Goal: Information Seeking & Learning: Learn about a topic

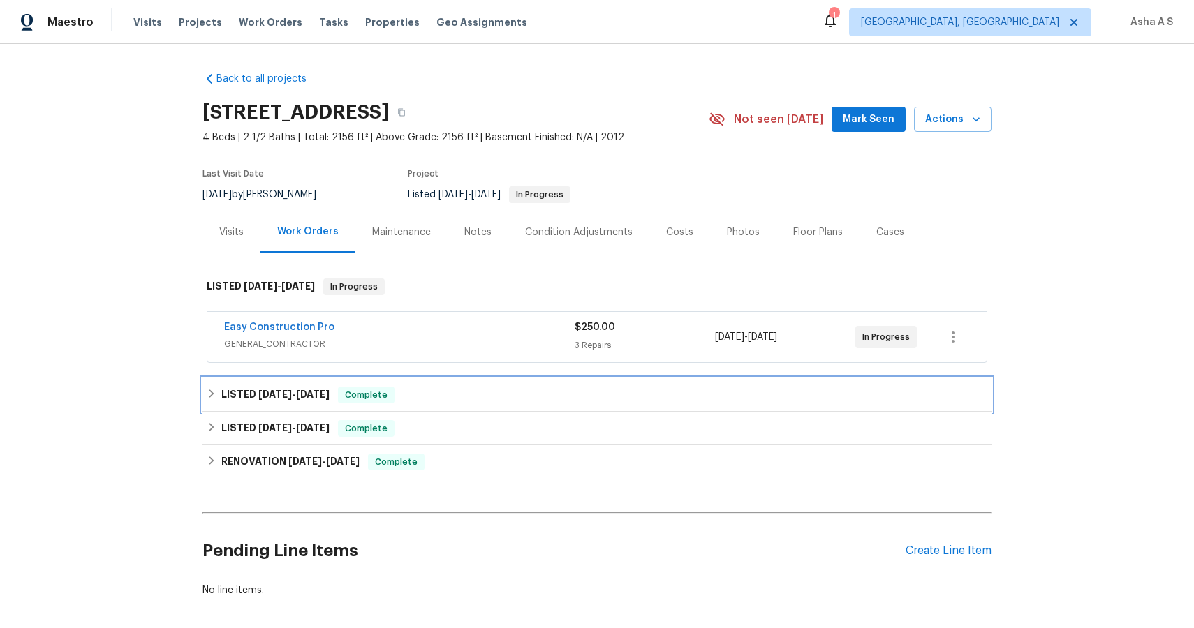
click at [281, 389] on h6 "LISTED [DATE] - [DATE]" at bounding box center [275, 395] width 108 height 17
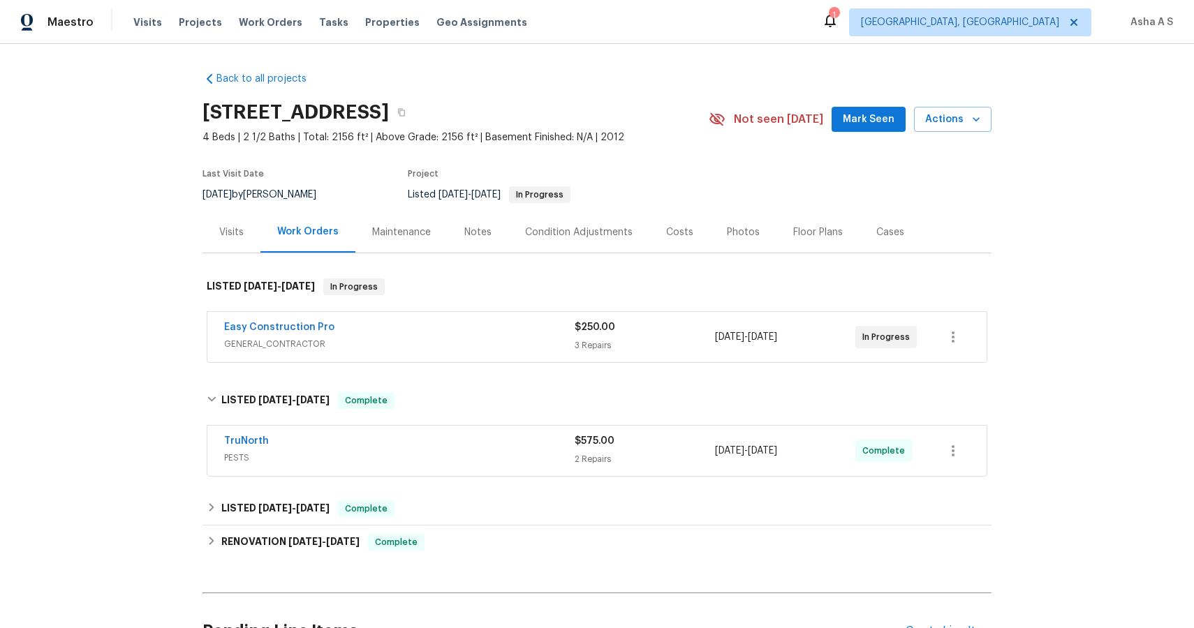
click at [284, 462] on span "PESTS" at bounding box center [399, 458] width 351 height 14
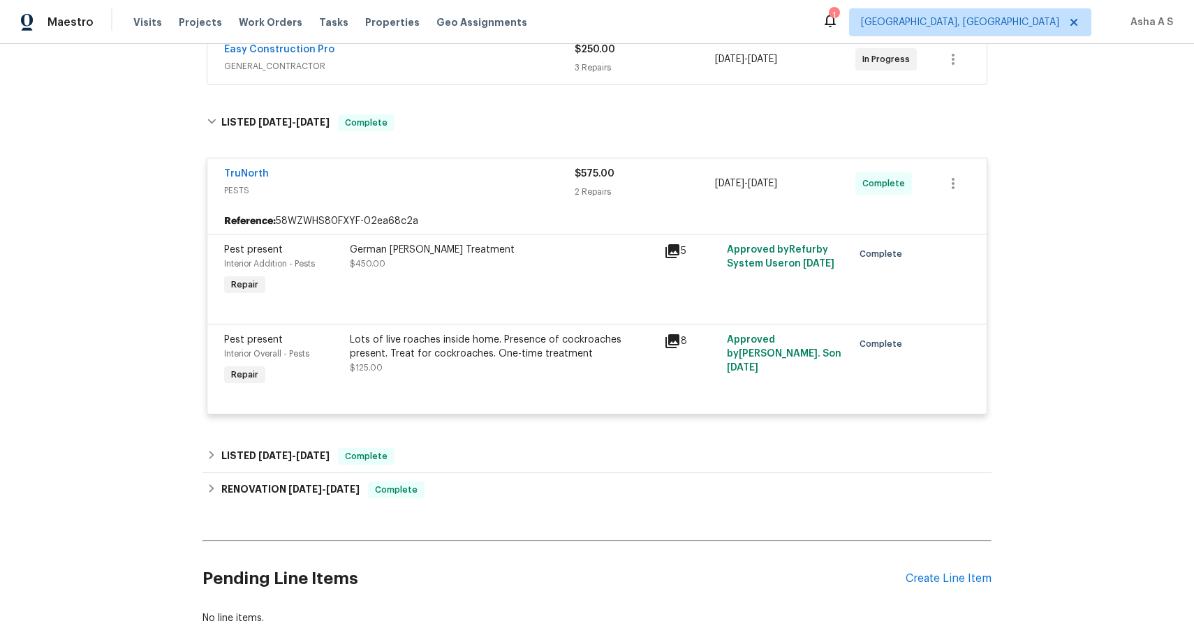
scroll to position [321, 0]
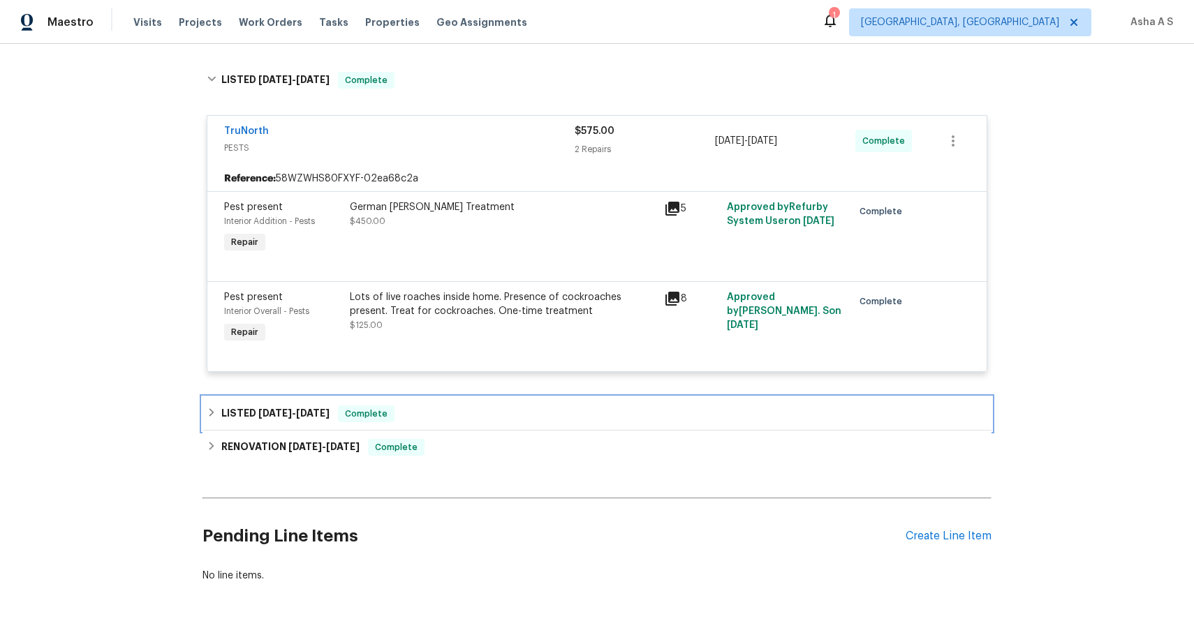
click at [337, 428] on div "LISTED [DATE] - [DATE] Complete" at bounding box center [597, 414] width 789 height 34
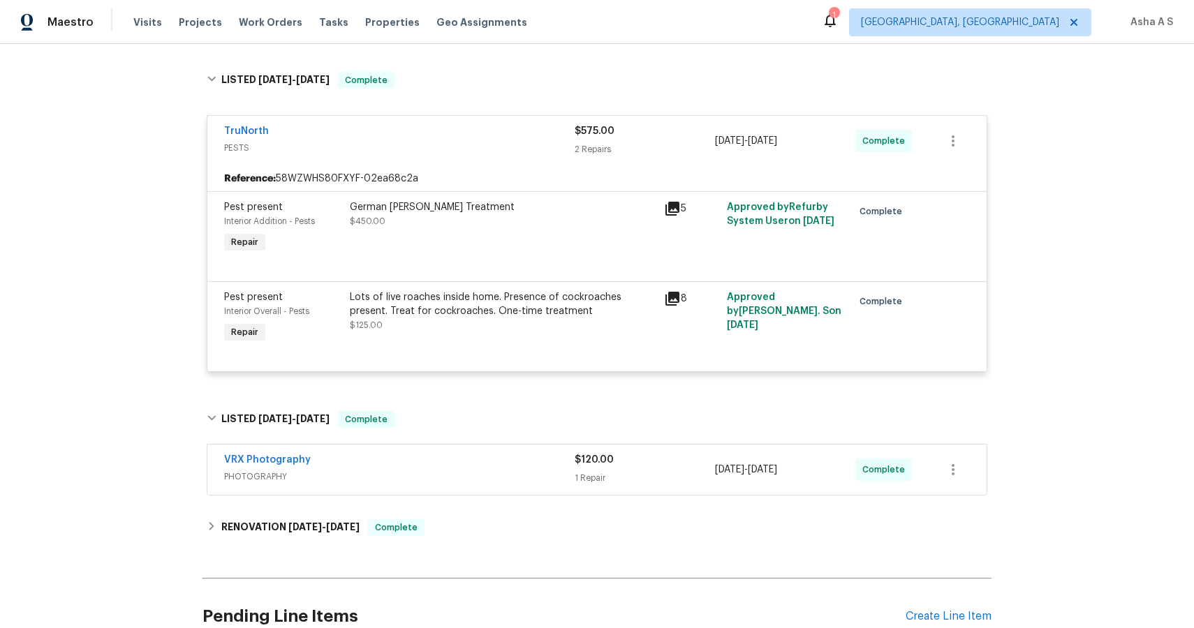
click at [381, 469] on div "VRX Photography" at bounding box center [399, 461] width 351 height 17
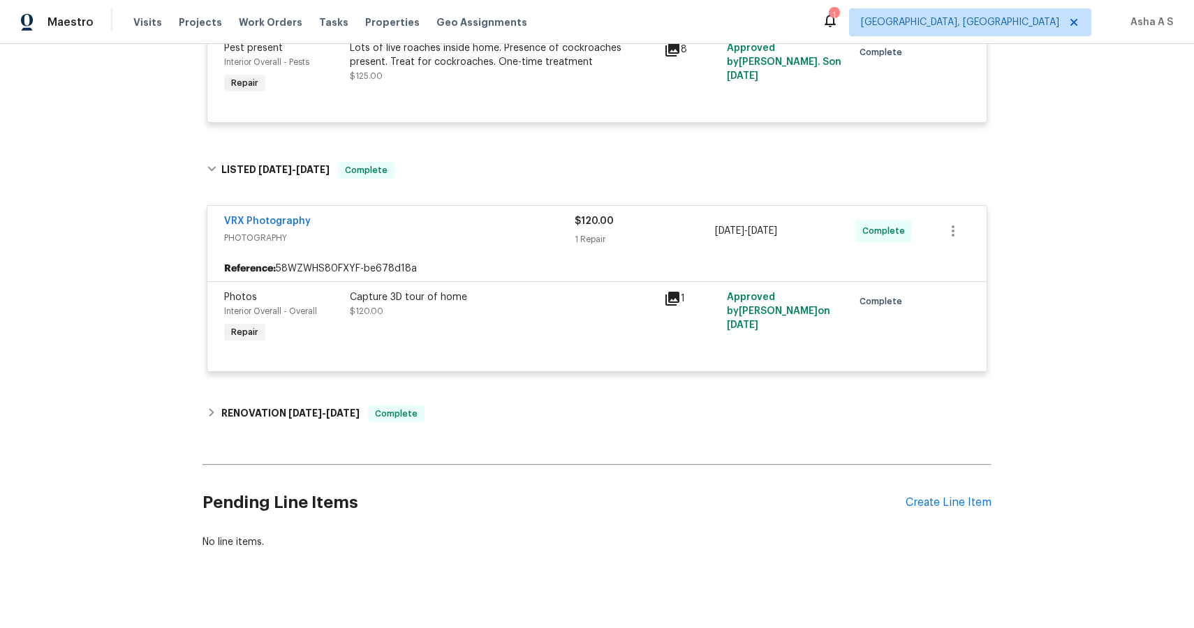
scroll to position [587, 0]
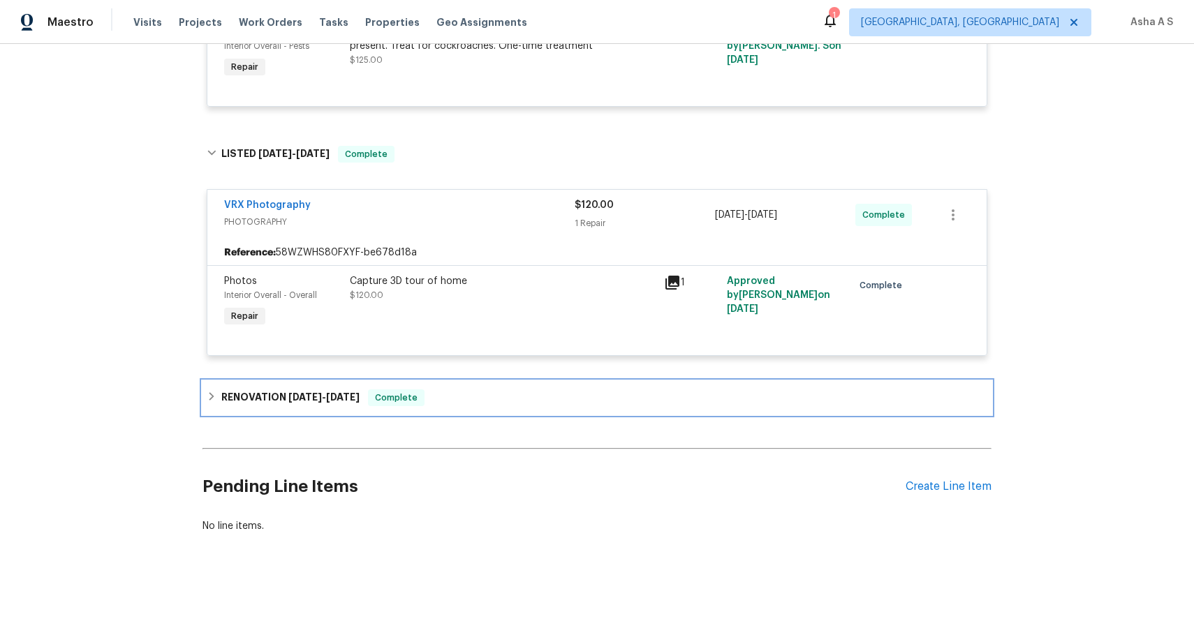
click at [348, 402] on h6 "RENOVATION [DATE] - [DATE]" at bounding box center [290, 398] width 138 height 17
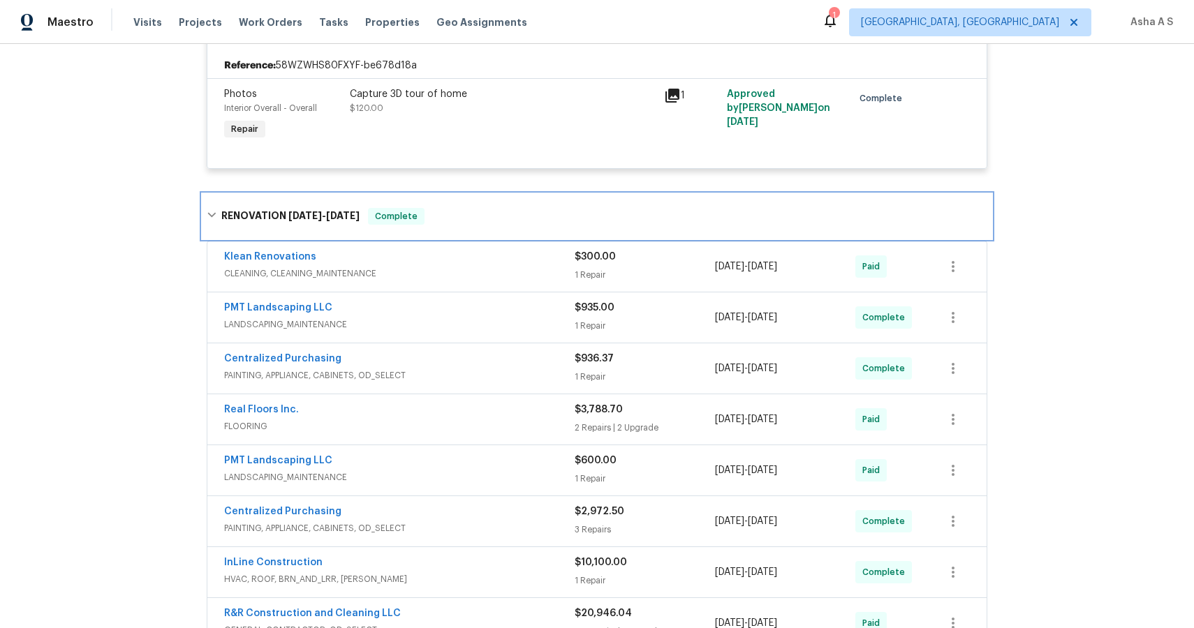
scroll to position [779, 0]
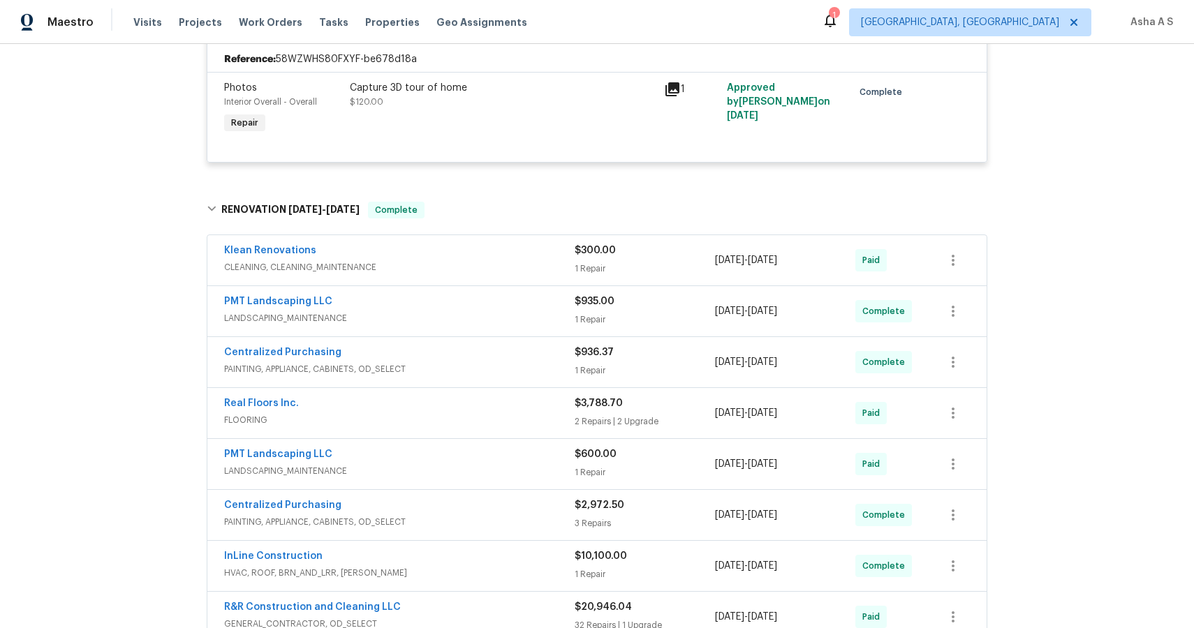
click at [434, 252] on div "Klean Renovations" at bounding box center [399, 252] width 351 height 17
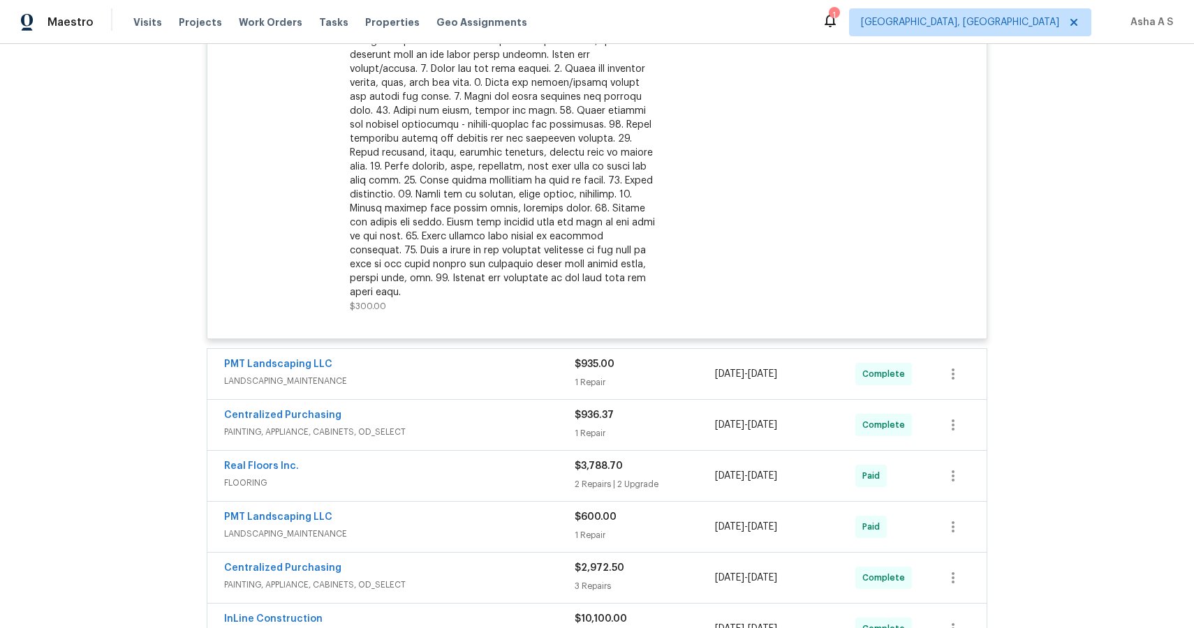
scroll to position [1209, 0]
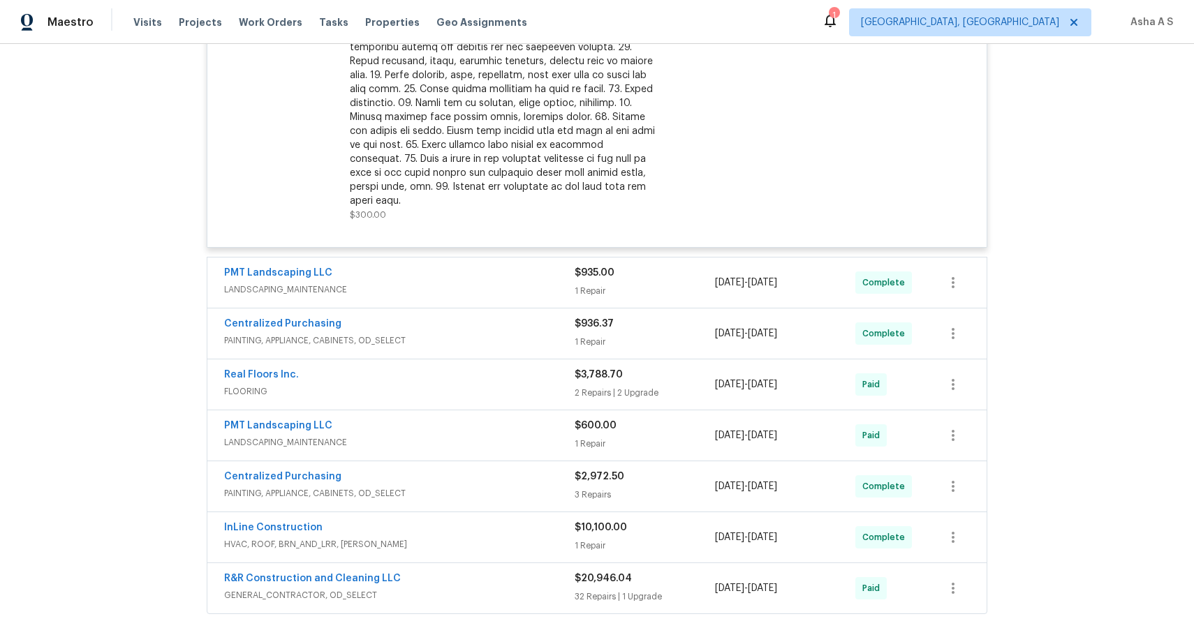
click at [430, 266] on div "PMT Landscaping LLC" at bounding box center [399, 274] width 351 height 17
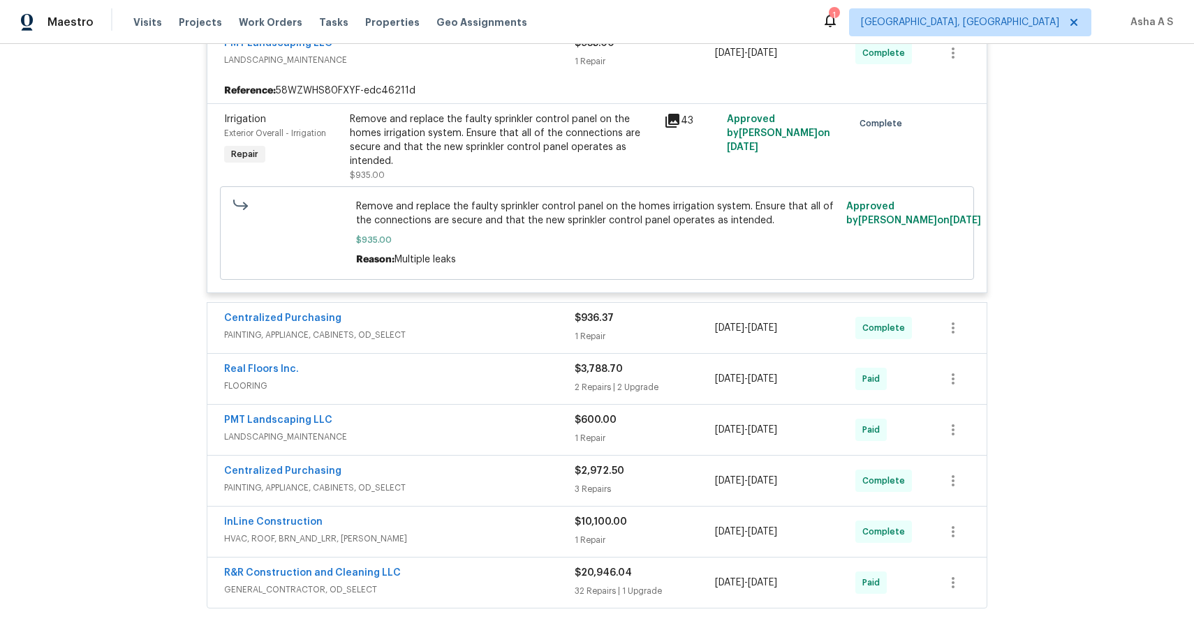
scroll to position [1583, 0]
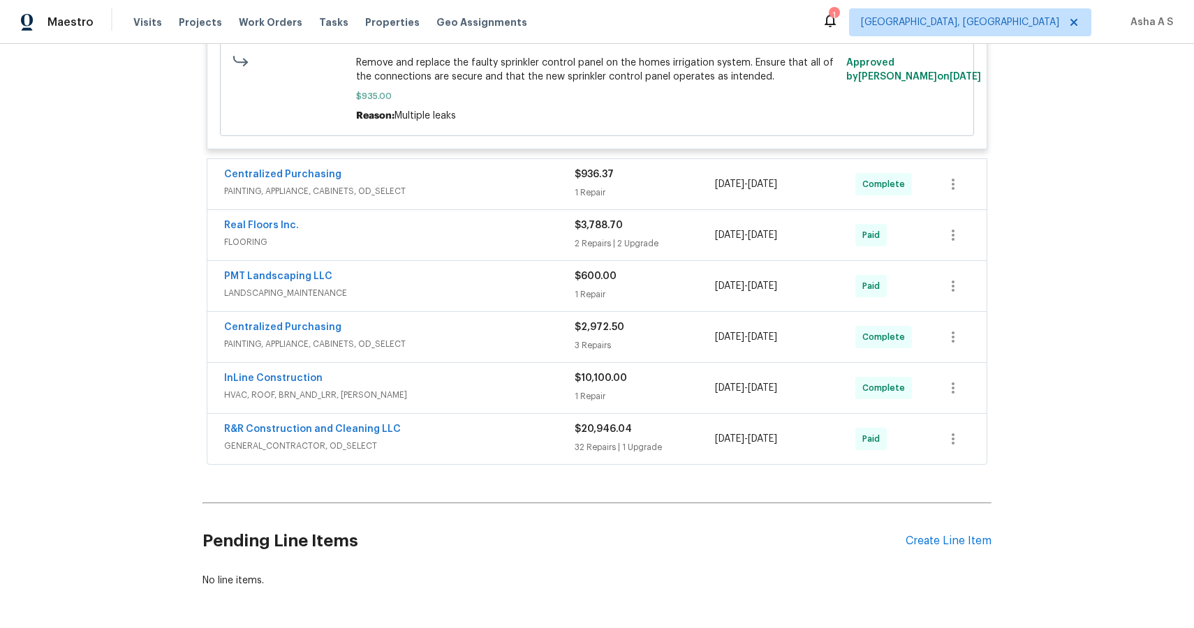
click at [416, 168] on div "Centralized Purchasing" at bounding box center [399, 176] width 351 height 17
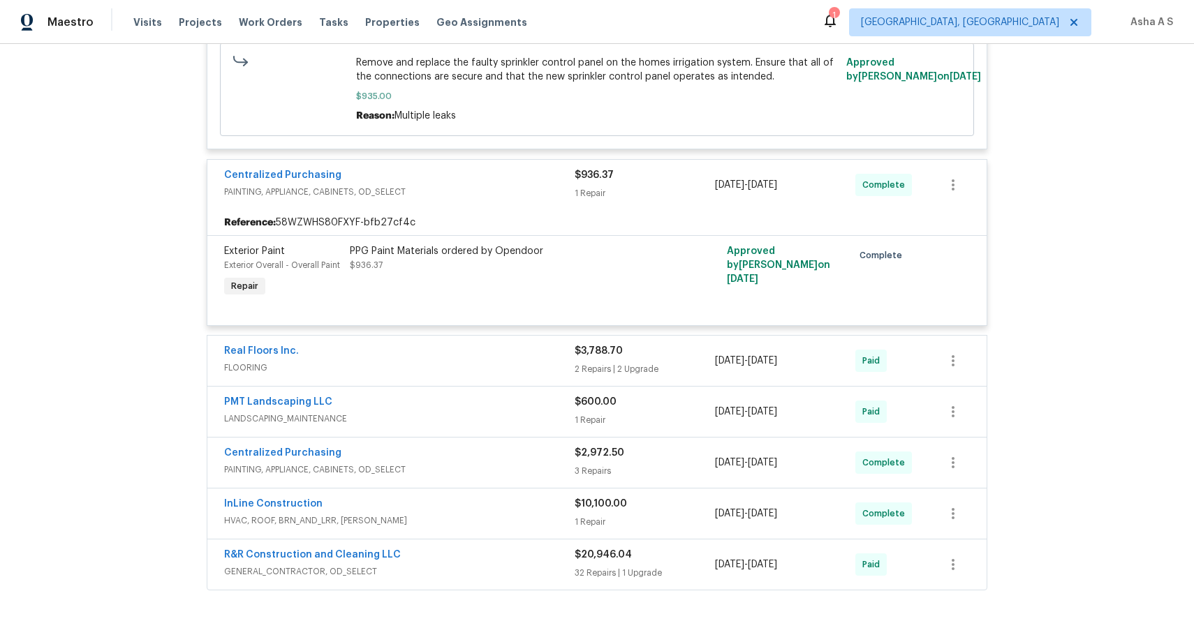
click at [372, 346] on div "Real Floors Inc." at bounding box center [399, 352] width 351 height 17
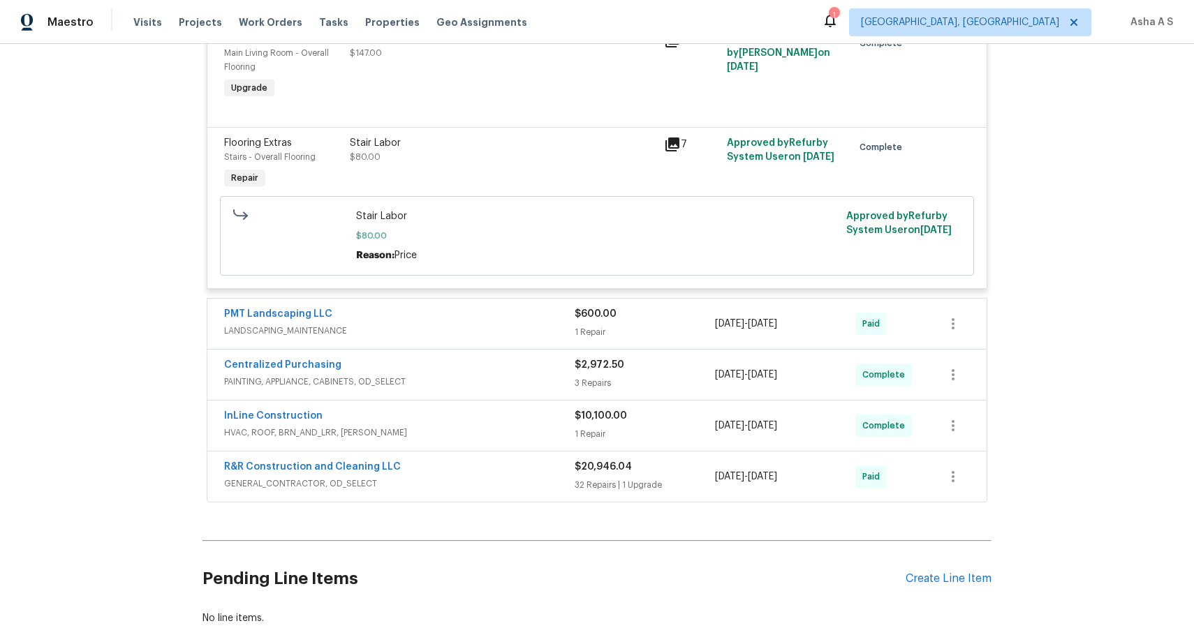
scroll to position [2448, 0]
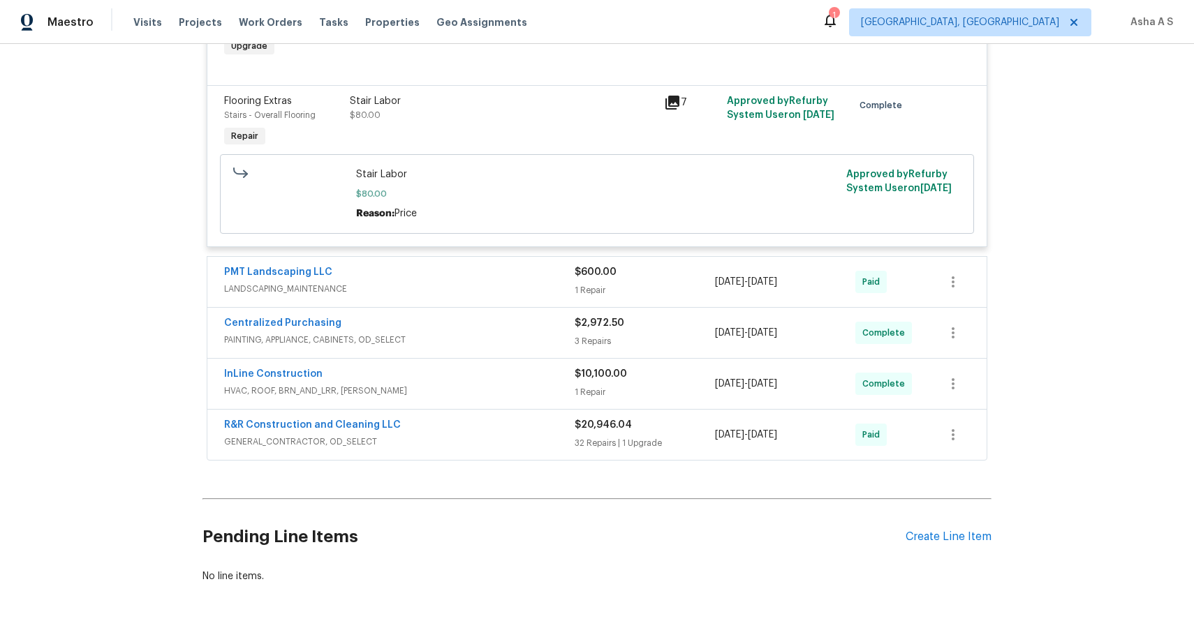
click at [485, 282] on span "LANDSCAPING_MAINTENANCE" at bounding box center [399, 289] width 351 height 14
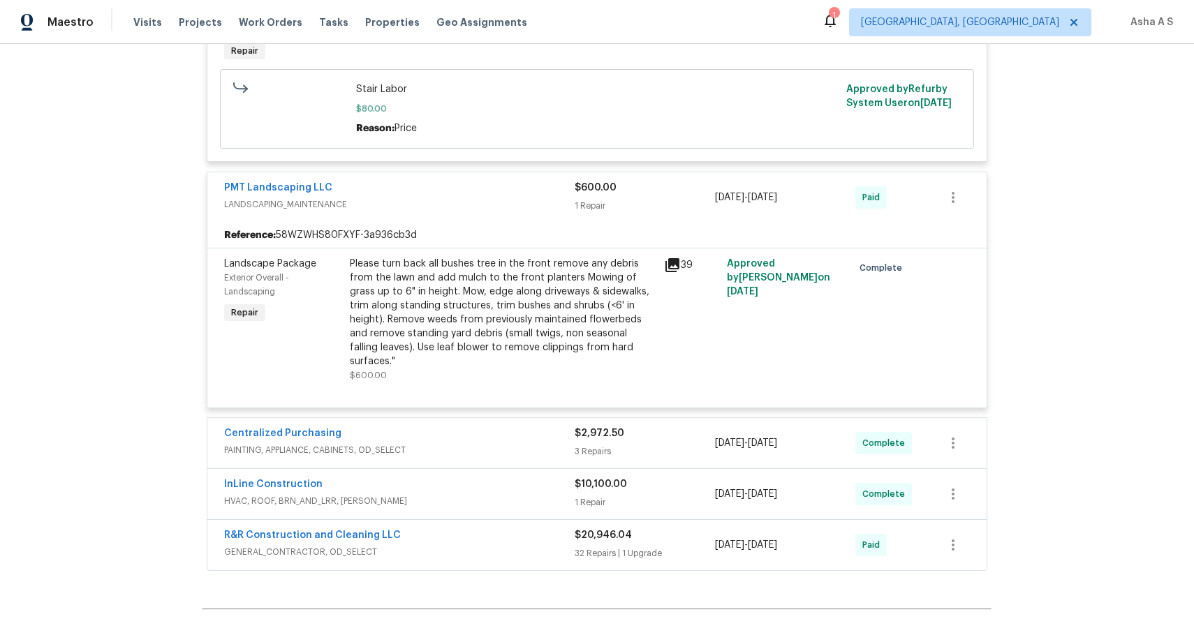
scroll to position [2561, 0]
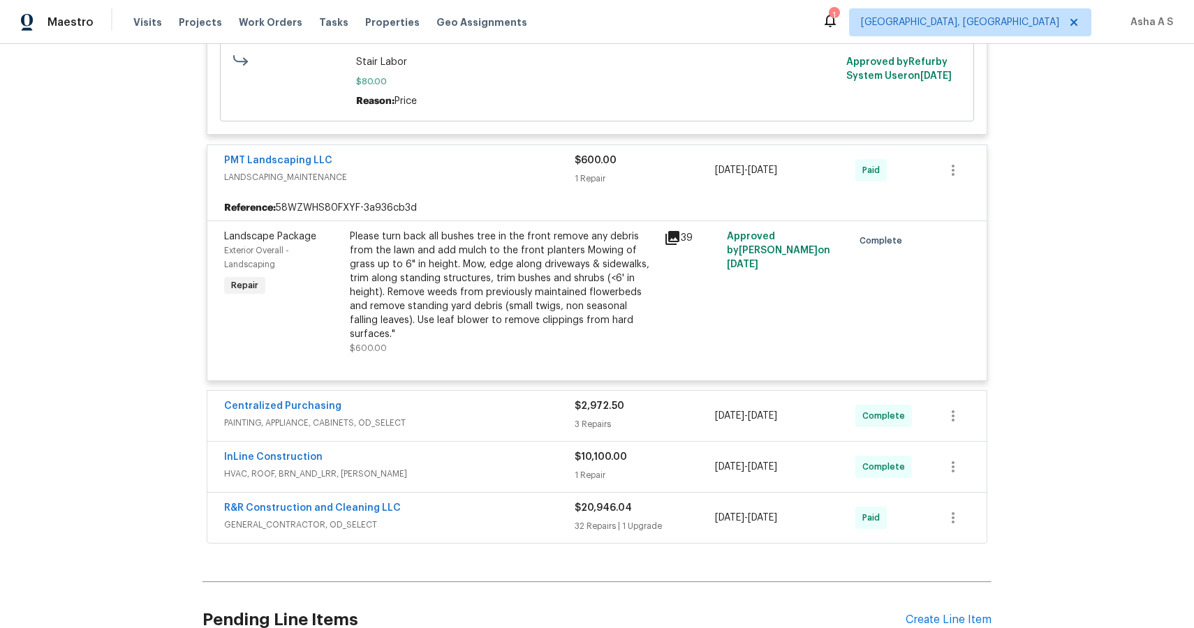
click at [478, 399] on div "Centralized Purchasing PAINTING, APPLIANCE, CABINETS, OD_SELECT" at bounding box center [399, 416] width 351 height 34
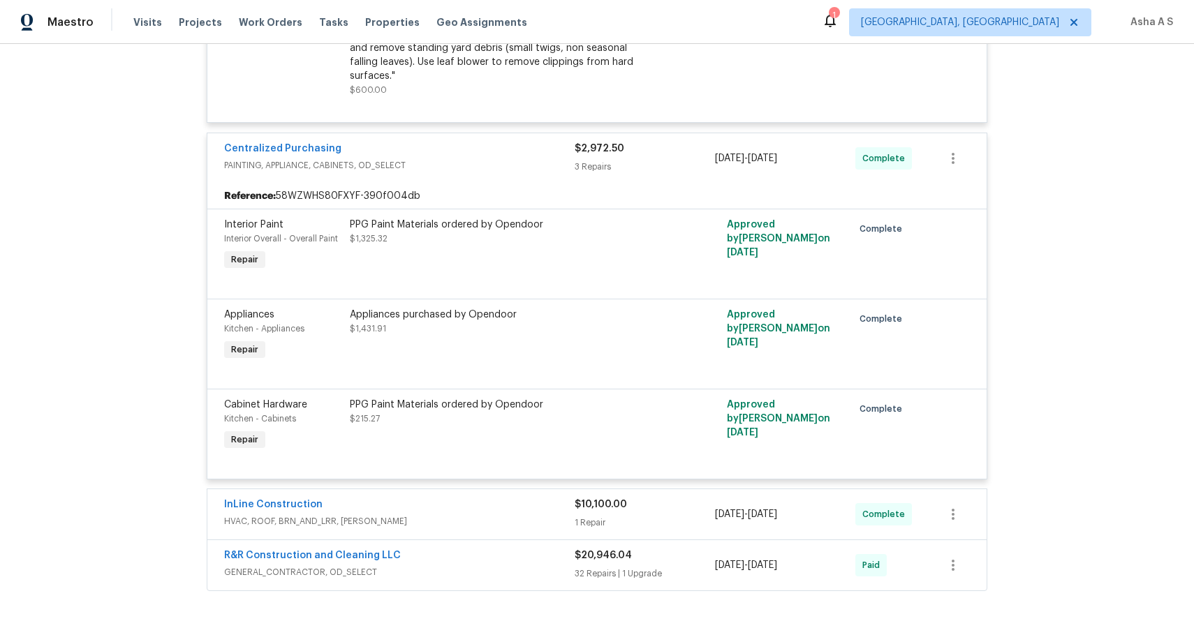
scroll to position [2853, 0]
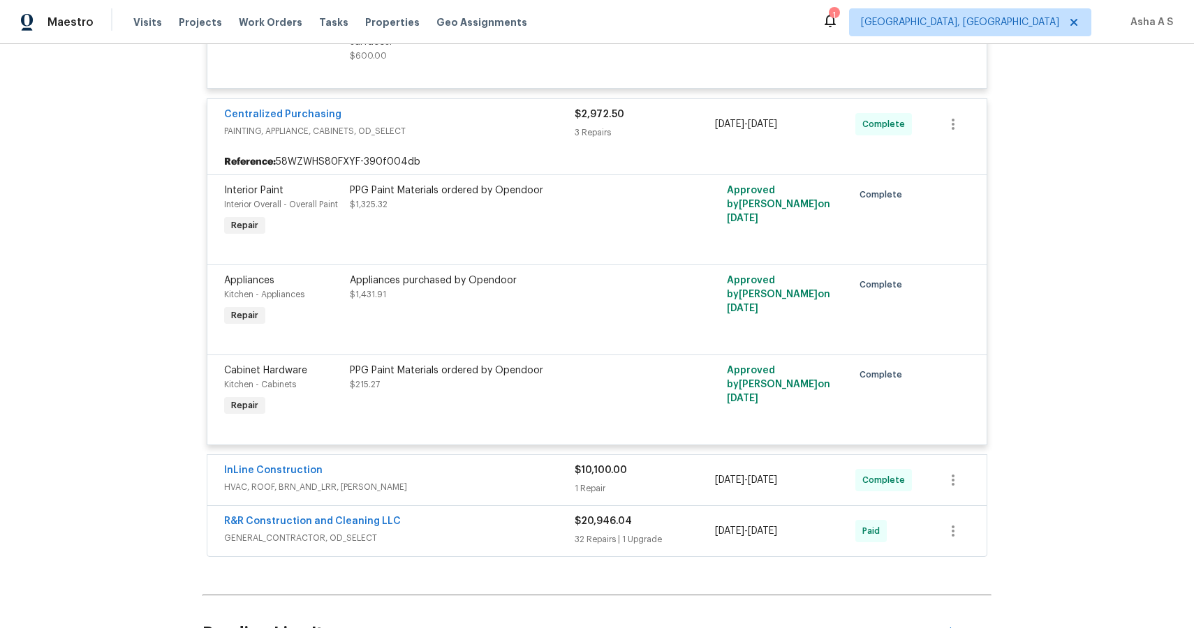
click at [441, 480] on span "HVAC, ROOF, BRN_AND_LRR, [PERSON_NAME]" at bounding box center [399, 487] width 351 height 14
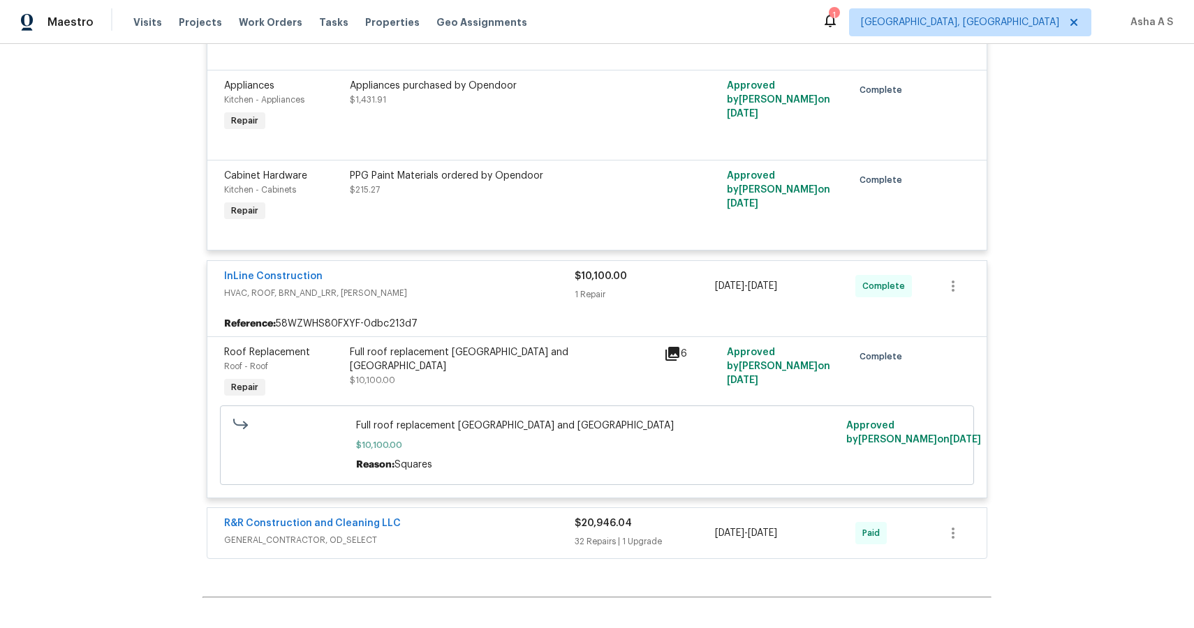
scroll to position [3163, 0]
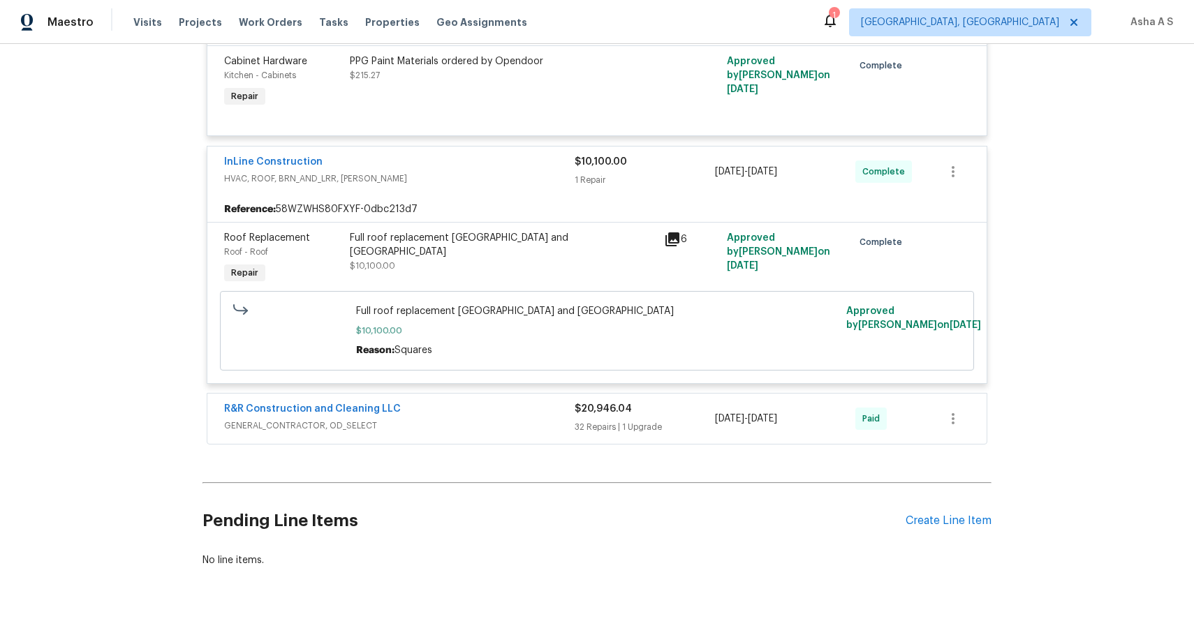
click at [451, 402] on div "R&R Construction and Cleaning LLC" at bounding box center [399, 410] width 351 height 17
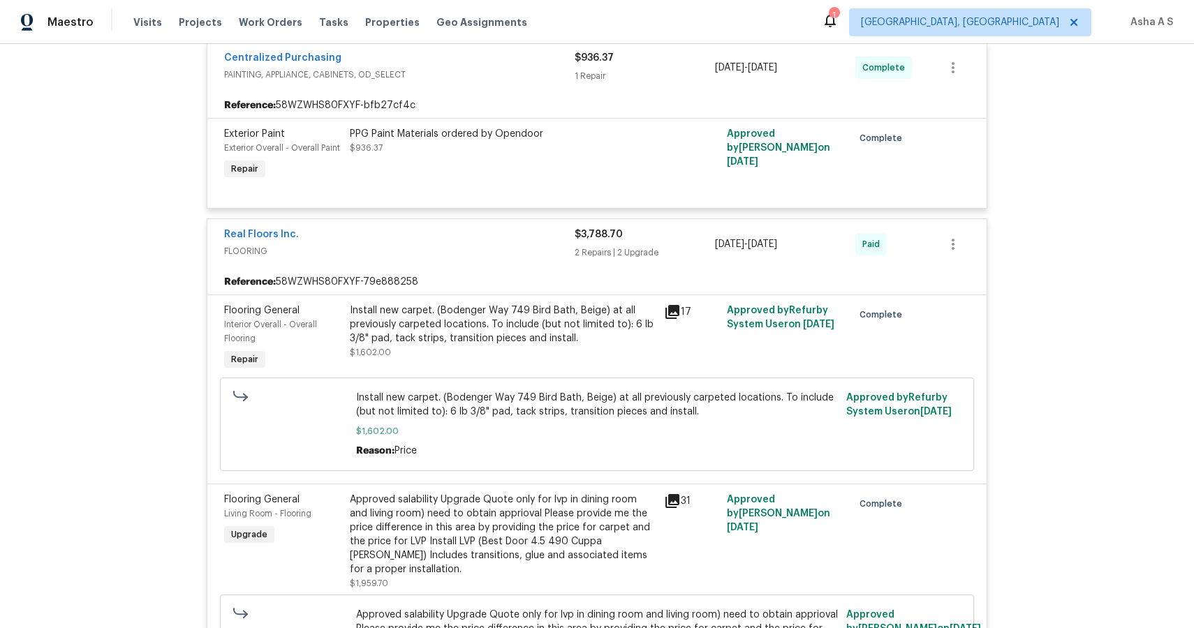
scroll to position [2467, 0]
